Goal: Obtain resource: Obtain resource

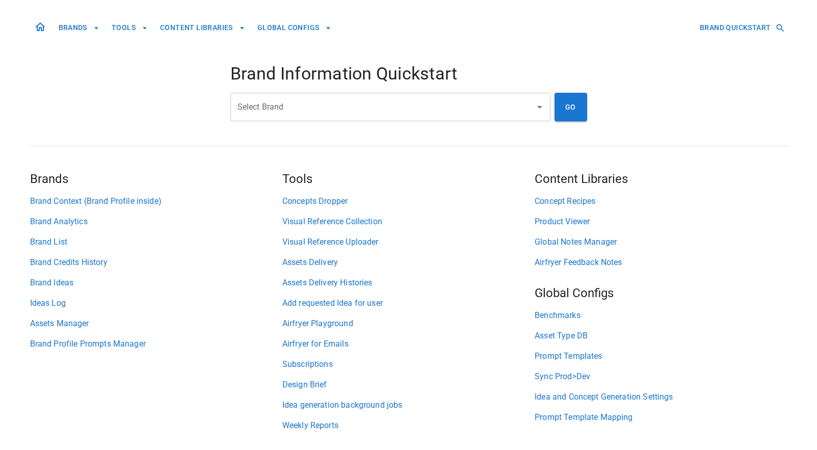
click at [360, 112] on input "Select Brand" at bounding box center [383, 106] width 296 height 19
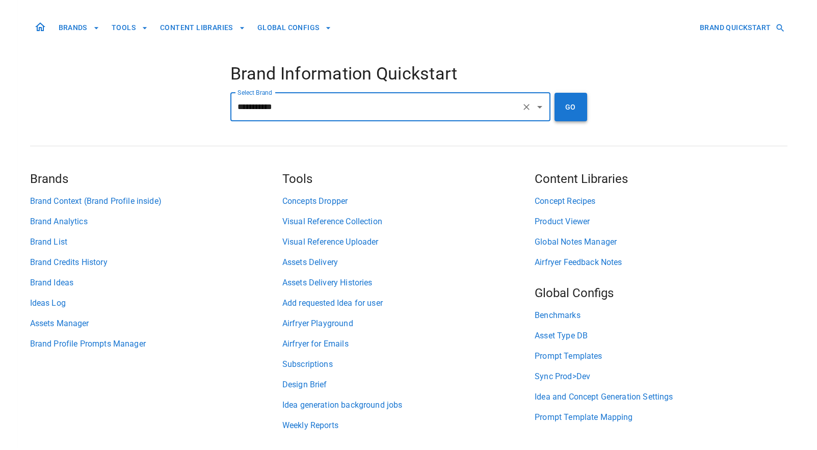
type input "**********"
click at [571, 95] on button "GO" at bounding box center [571, 107] width 33 height 29
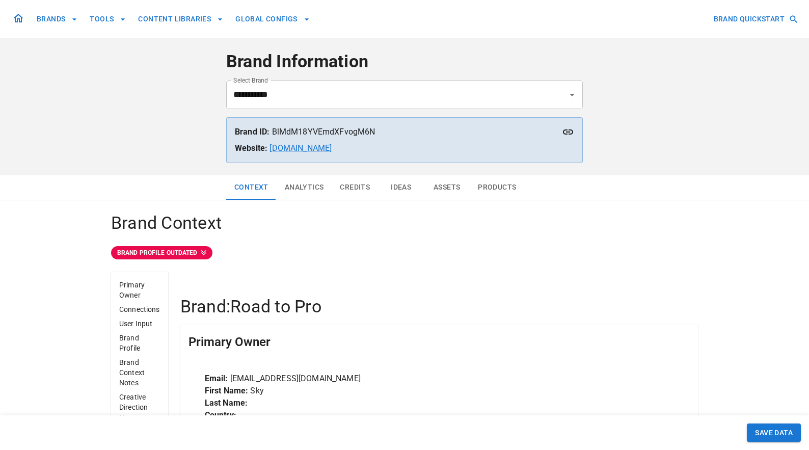
click at [311, 195] on button "Analytics" at bounding box center [305, 187] width 56 height 24
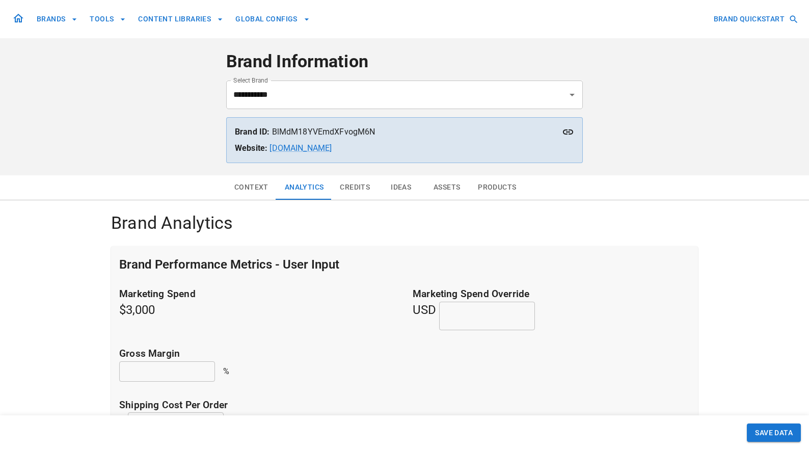
click at [351, 189] on button "Credits" at bounding box center [355, 187] width 46 height 24
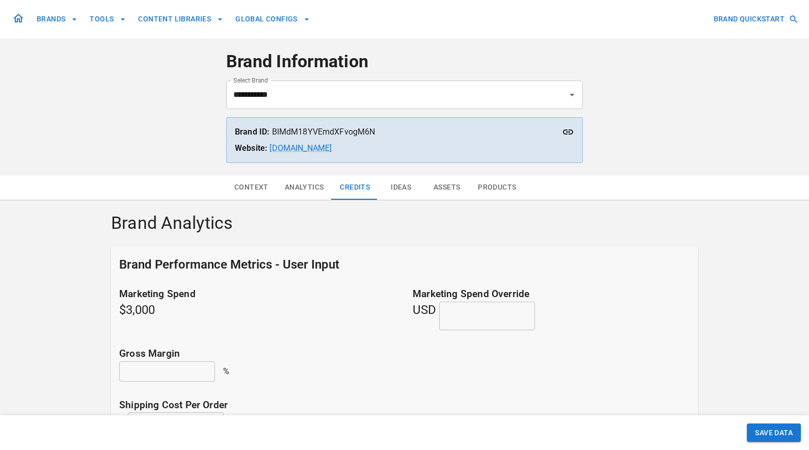
click at [496, 183] on button "Products" at bounding box center [497, 187] width 55 height 24
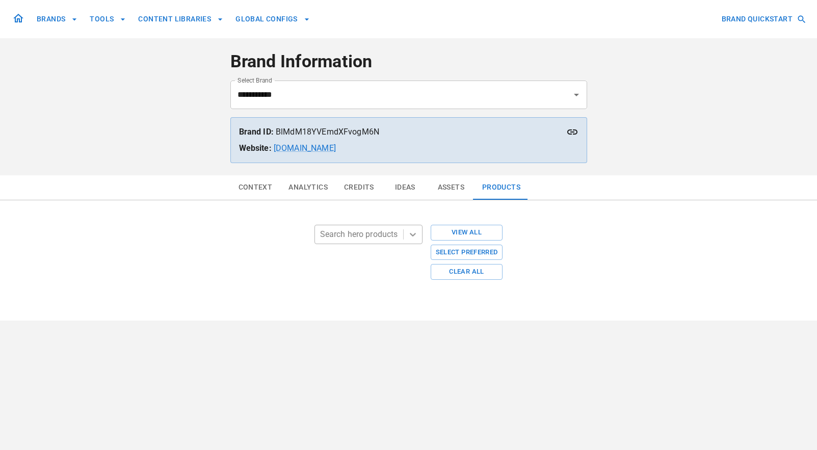
click at [411, 234] on icon at bounding box center [413, 235] width 6 height 4
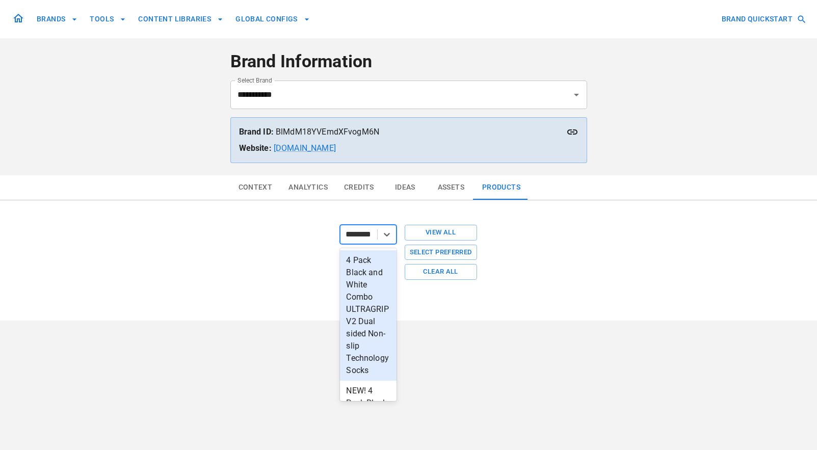
type input "*********"
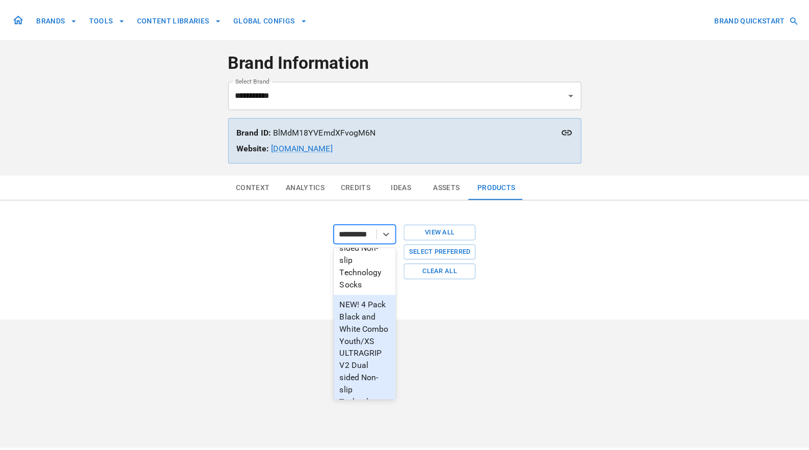
scroll to position [54, 0]
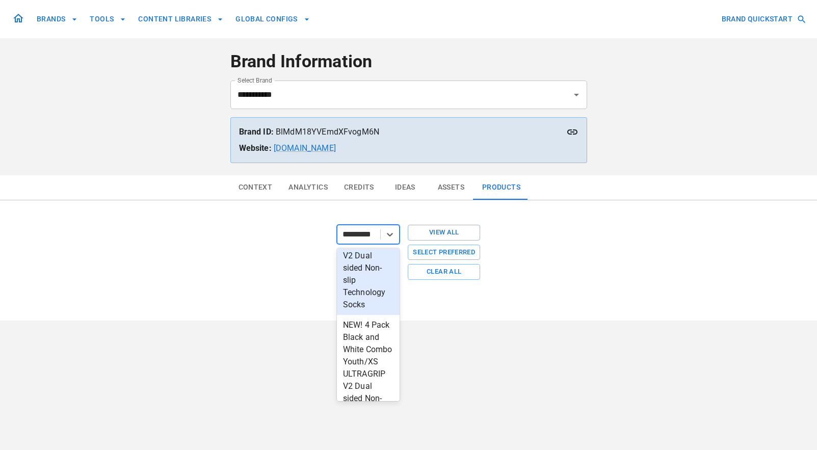
click at [362, 298] on div "4 Pack Black and White Combo ULTRAGRIP V2 Dual sided Non-slip Technology Socks" at bounding box center [368, 256] width 63 height 118
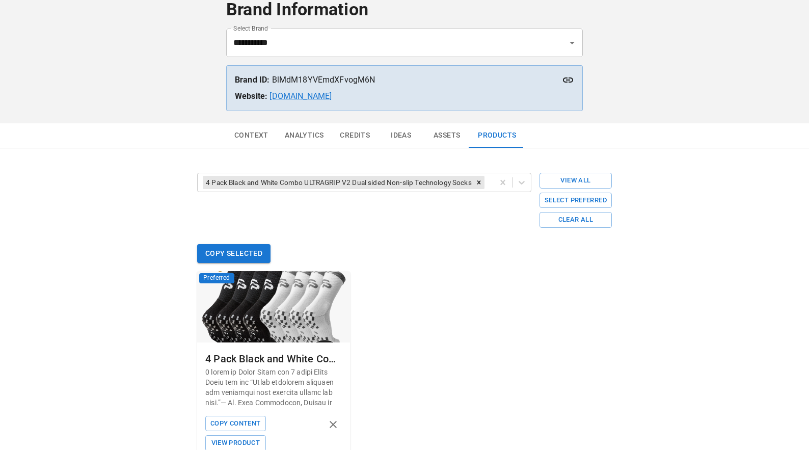
scroll to position [86, 0]
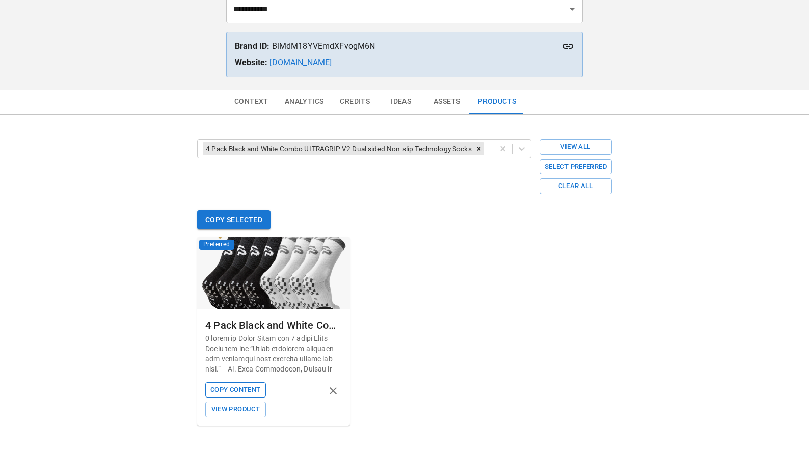
click at [236, 386] on button "Copy Content" at bounding box center [235, 390] width 60 height 16
click at [482, 148] on icon "Remove 4 Pack Black and White Combo ULTRAGRIP V2 Dual sided Non-slip Technology…" at bounding box center [479, 148] width 7 height 7
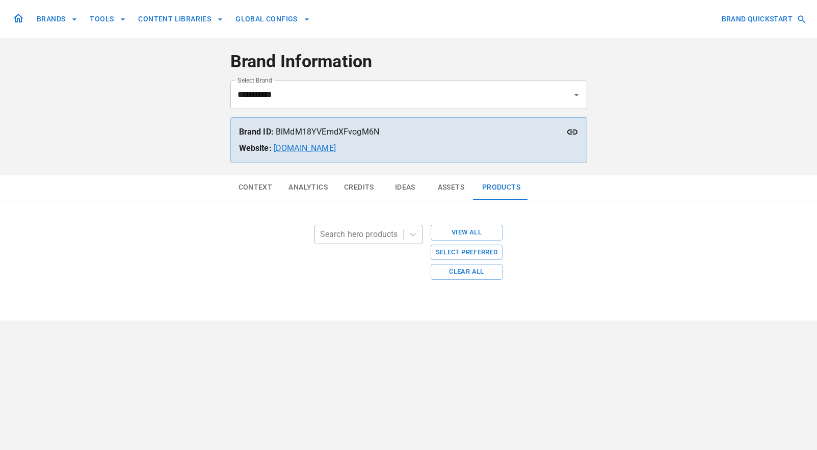
click at [374, 238] on div at bounding box center [359, 234] width 78 height 14
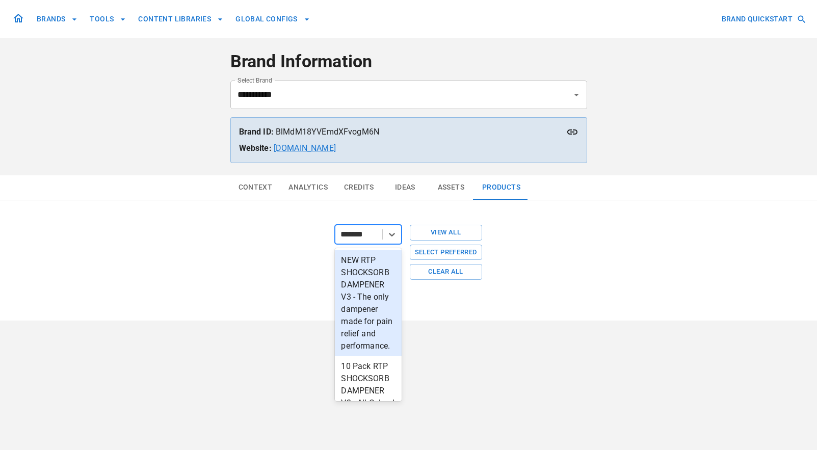
type input "********"
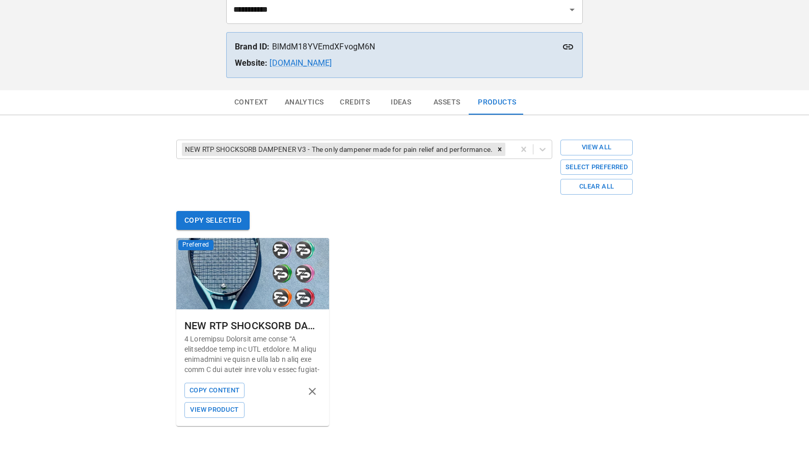
scroll to position [86, 0]
click at [232, 394] on button "Copy Content" at bounding box center [215, 390] width 60 height 16
